Goal: Task Accomplishment & Management: Manage account settings

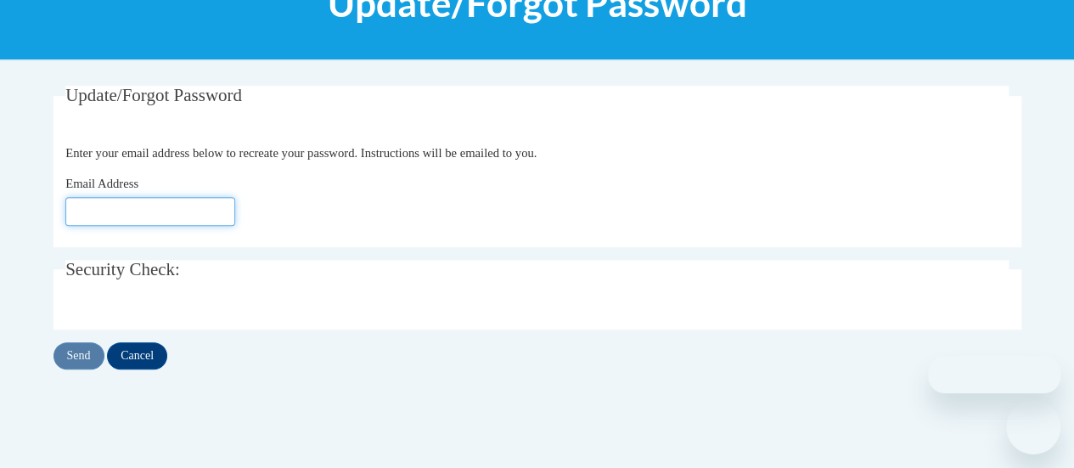
click at [127, 213] on input "Email Address" at bounding box center [150, 211] width 170 height 29
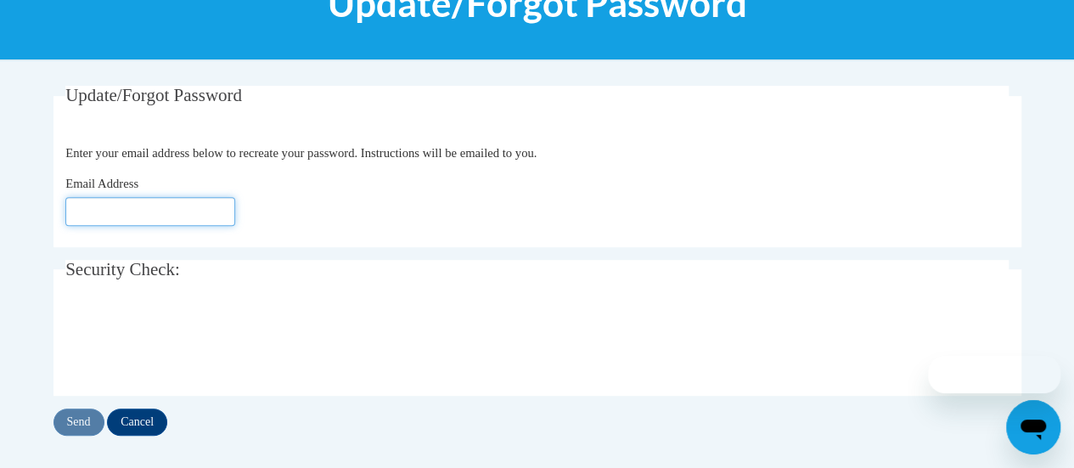
type input "[EMAIL_ADDRESS][DOMAIN_NAME]"
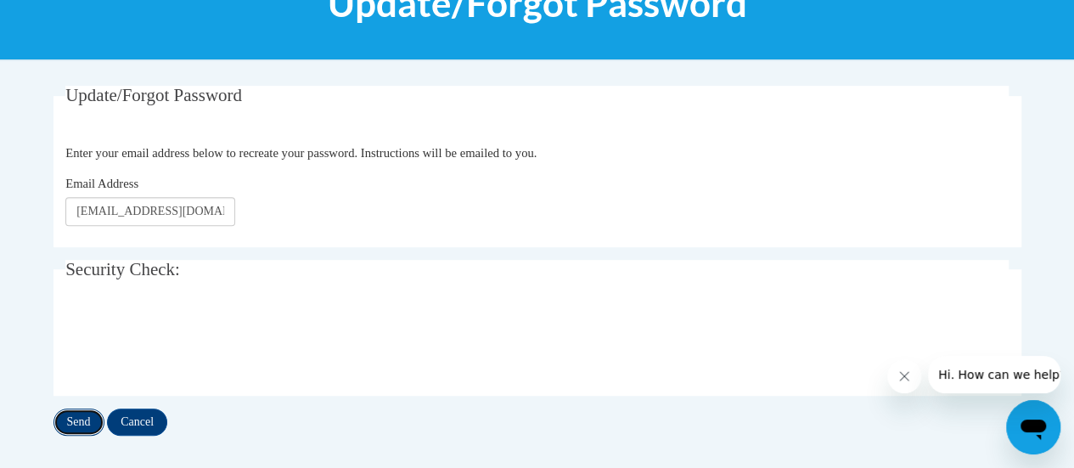
click at [76, 419] on input "Send" at bounding box center [79, 422] width 51 height 27
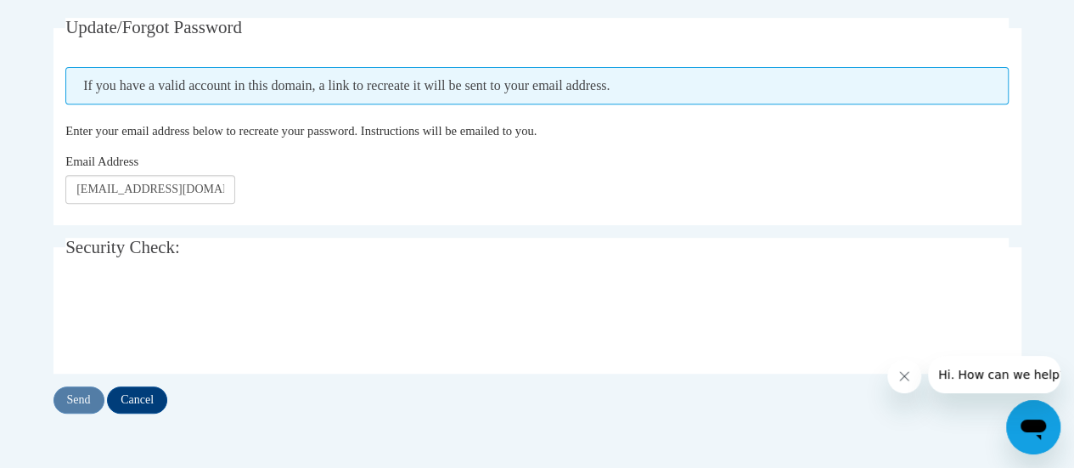
scroll to position [340, 0]
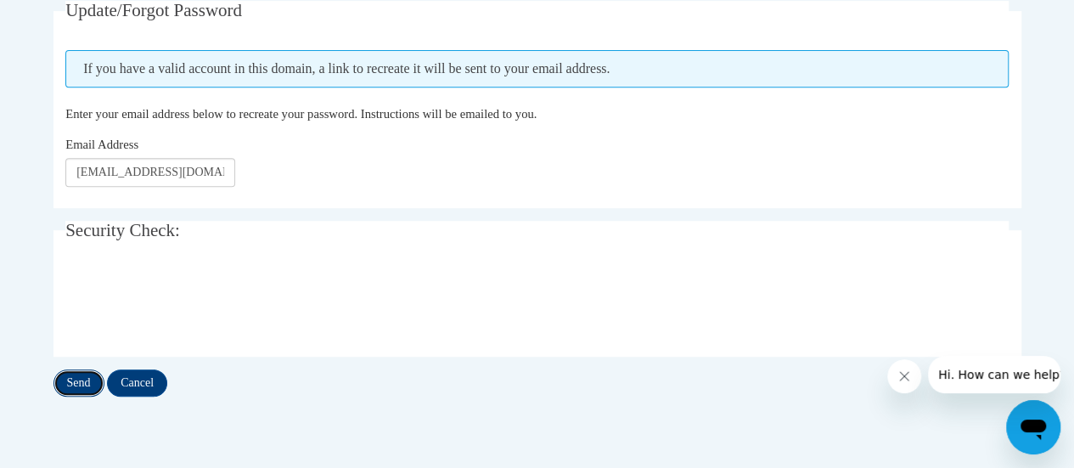
click at [83, 379] on input "Send" at bounding box center [79, 382] width 51 height 27
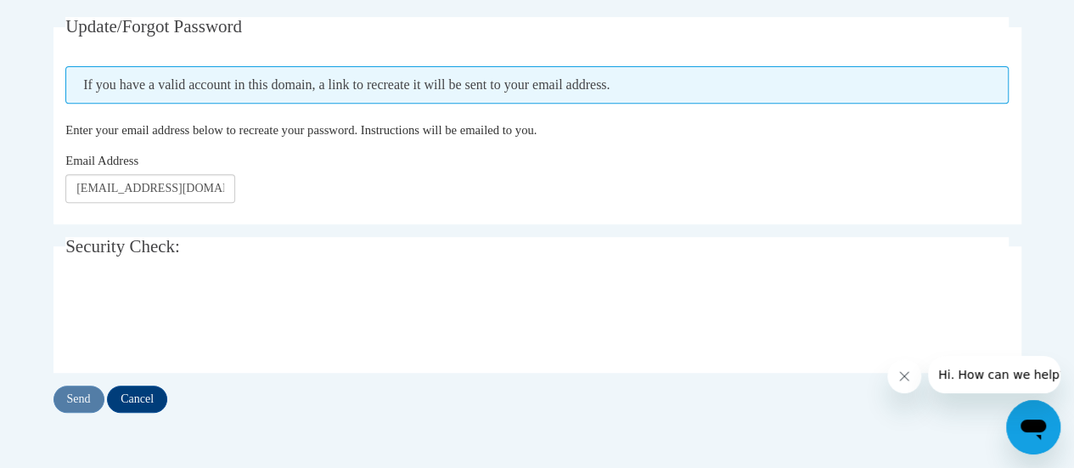
scroll to position [340, 0]
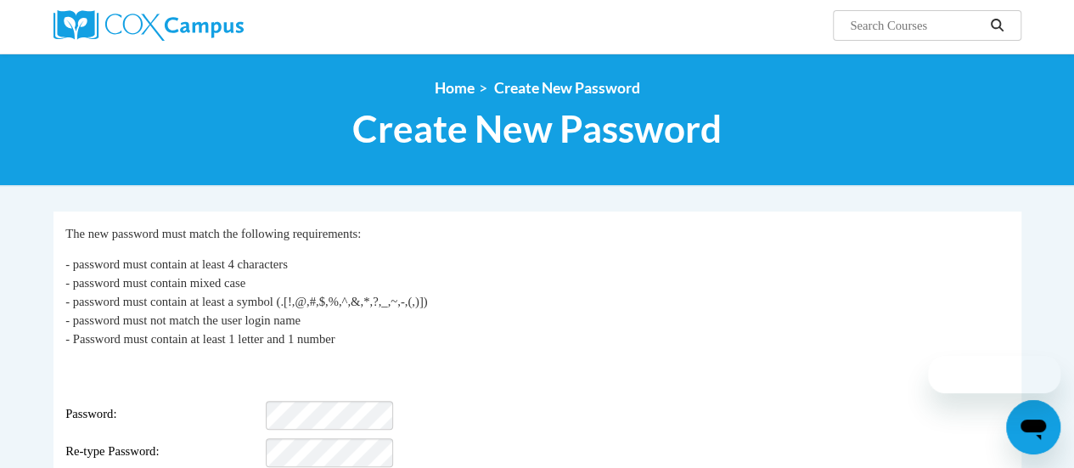
scroll to position [170, 0]
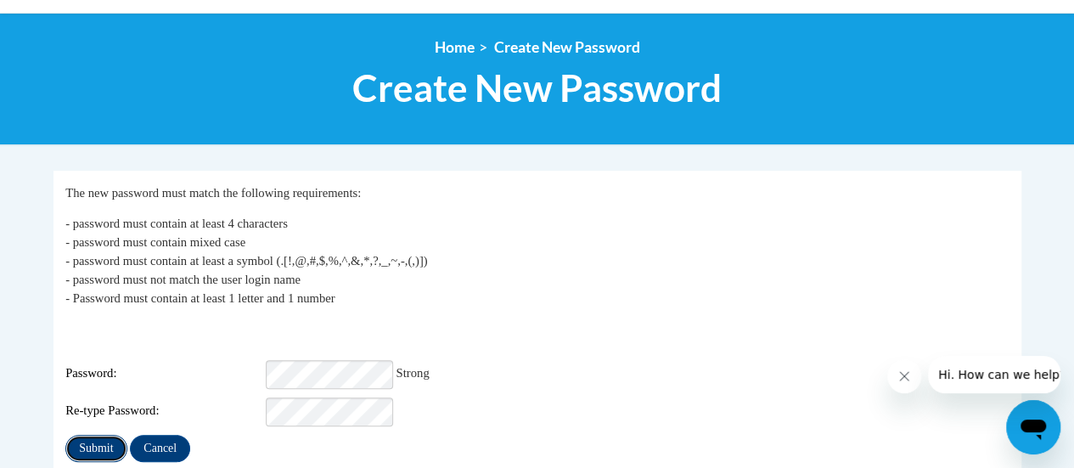
click at [95, 435] on input "Submit" at bounding box center [95, 448] width 61 height 27
